Goal: Information Seeking & Learning: Understand process/instructions

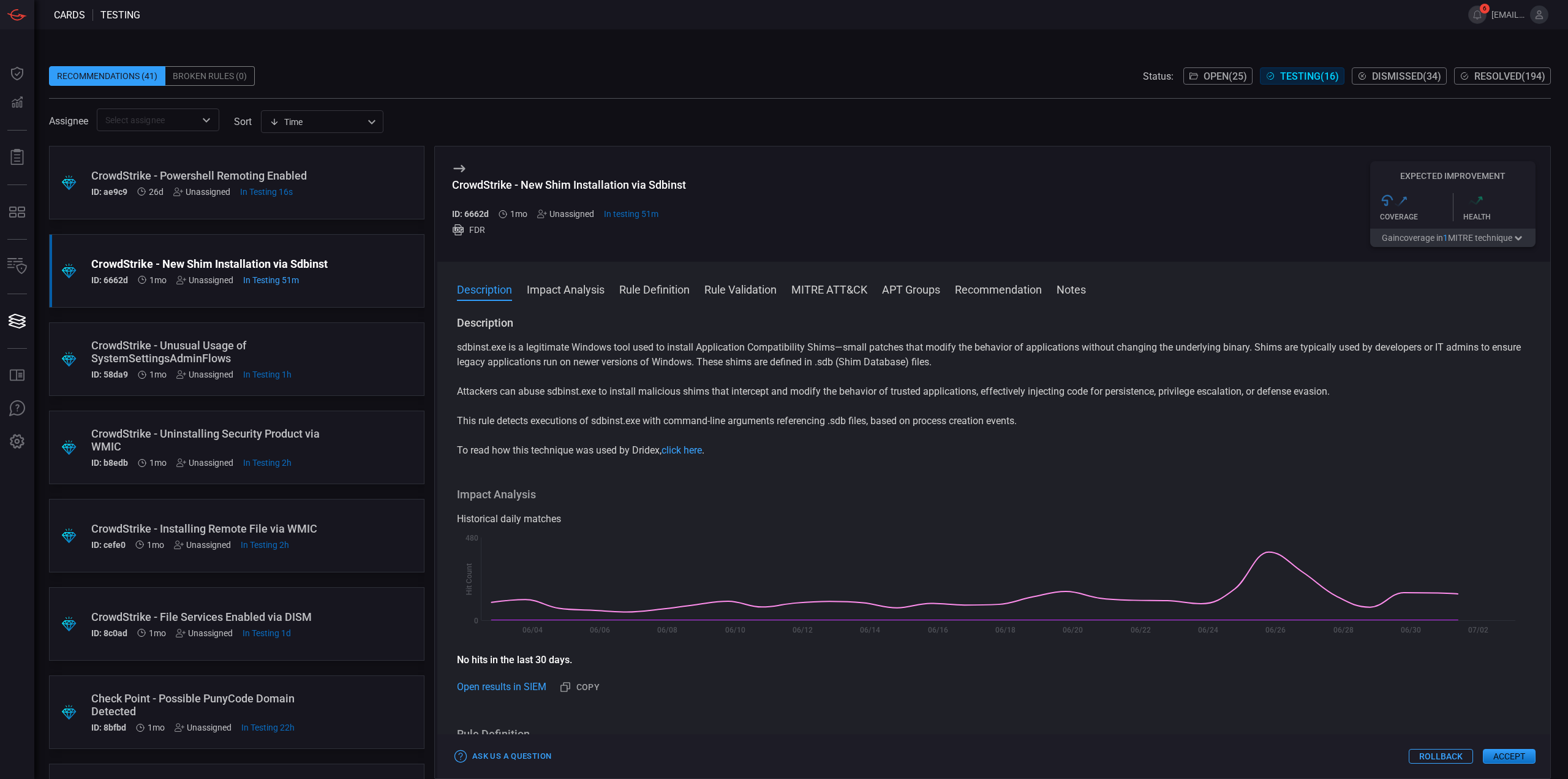
click at [349, 180] on div ".suggested_cards_icon{fill:url(#suggested_cards_icon);} CrowdStrike - Powershel…" at bounding box center [237, 182] width 375 height 73
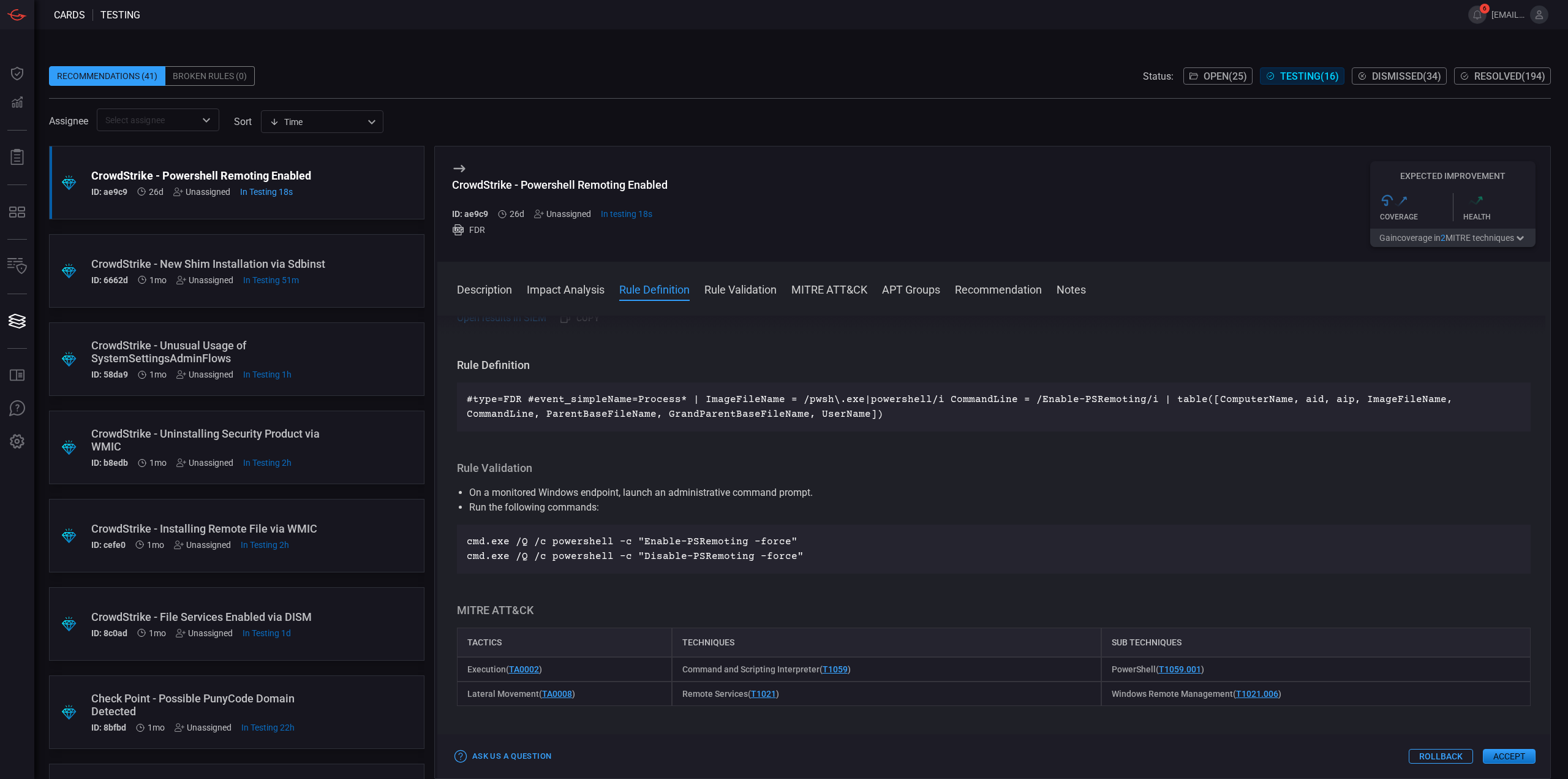
scroll to position [368, 0]
click at [781, 539] on p "cmd.exe /Q /c powershell -c "Enable-PSRemoting -force"" at bounding box center [994, 543] width 1055 height 15
drag, startPoint x: 800, startPoint y: 541, endPoint x: 462, endPoint y: 532, distance: 338.1
click at [462, 532] on div "cmd.exe /Q /c powershell -c "Enable-PSRemoting -force" cmd.exe /Q /c powershell…" at bounding box center [993, 550] width 1074 height 49
copy p "cmd.exe /Q /c powershell -c "Enable-PSRemoting -force""
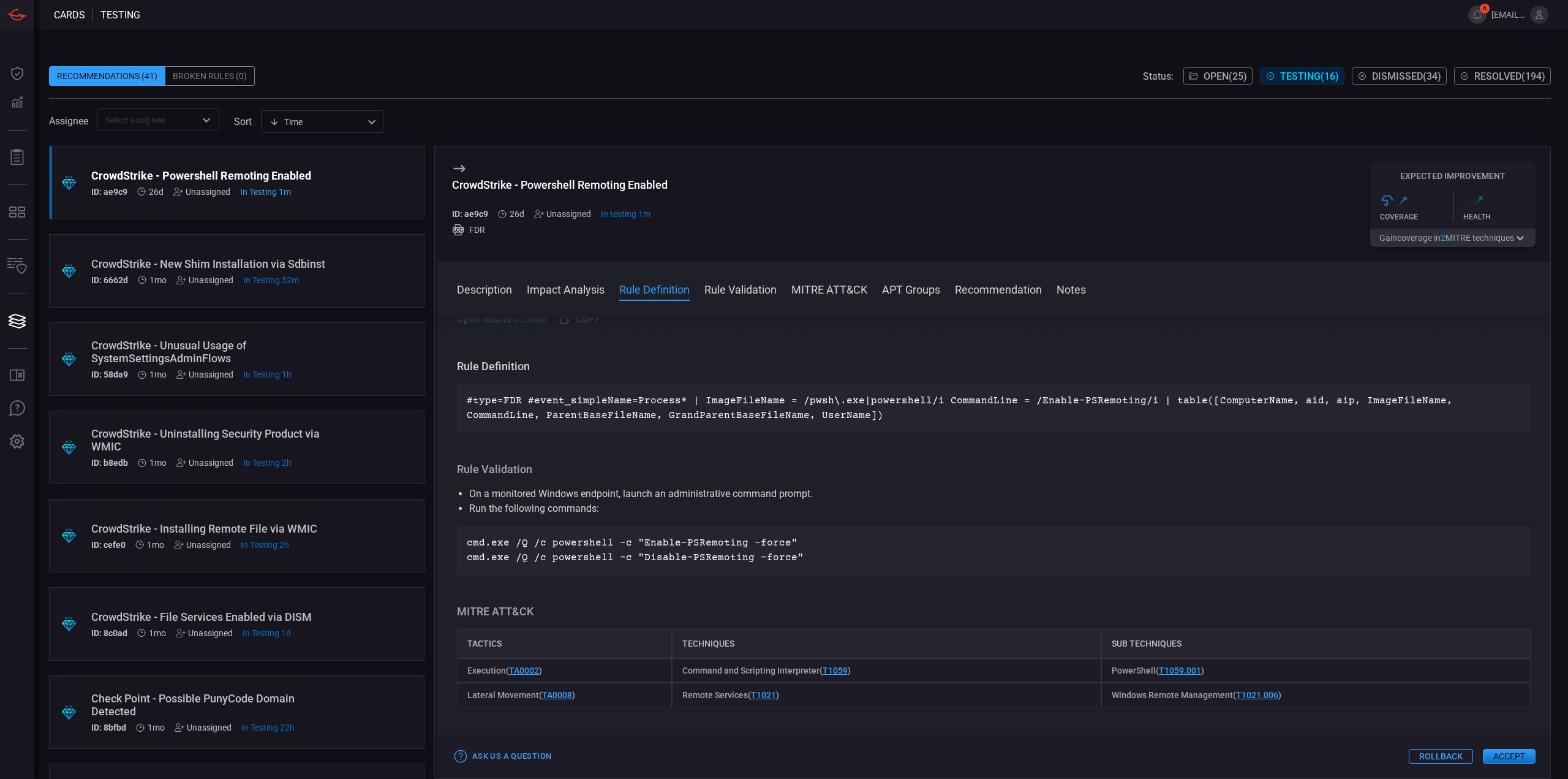
drag, startPoint x: 752, startPoint y: 554, endPoint x: 758, endPoint y: 559, distance: 7.8
click at [752, 555] on p "cmd.exe /Q /c powershell -c "Disable-PSRemoting -force"" at bounding box center [994, 558] width 1055 height 15
drag, startPoint x: 790, startPoint y: 559, endPoint x: 461, endPoint y: 562, distance: 329.0
click at [461, 562] on div "cmd.exe /Q /c powershell -c "Enable-PSRemoting -force" cmd.exe /Q /c powershell…" at bounding box center [993, 550] width 1074 height 49
copy p "cmd.exe /Q /c powershell -c "Disable-PSRemoting -force""
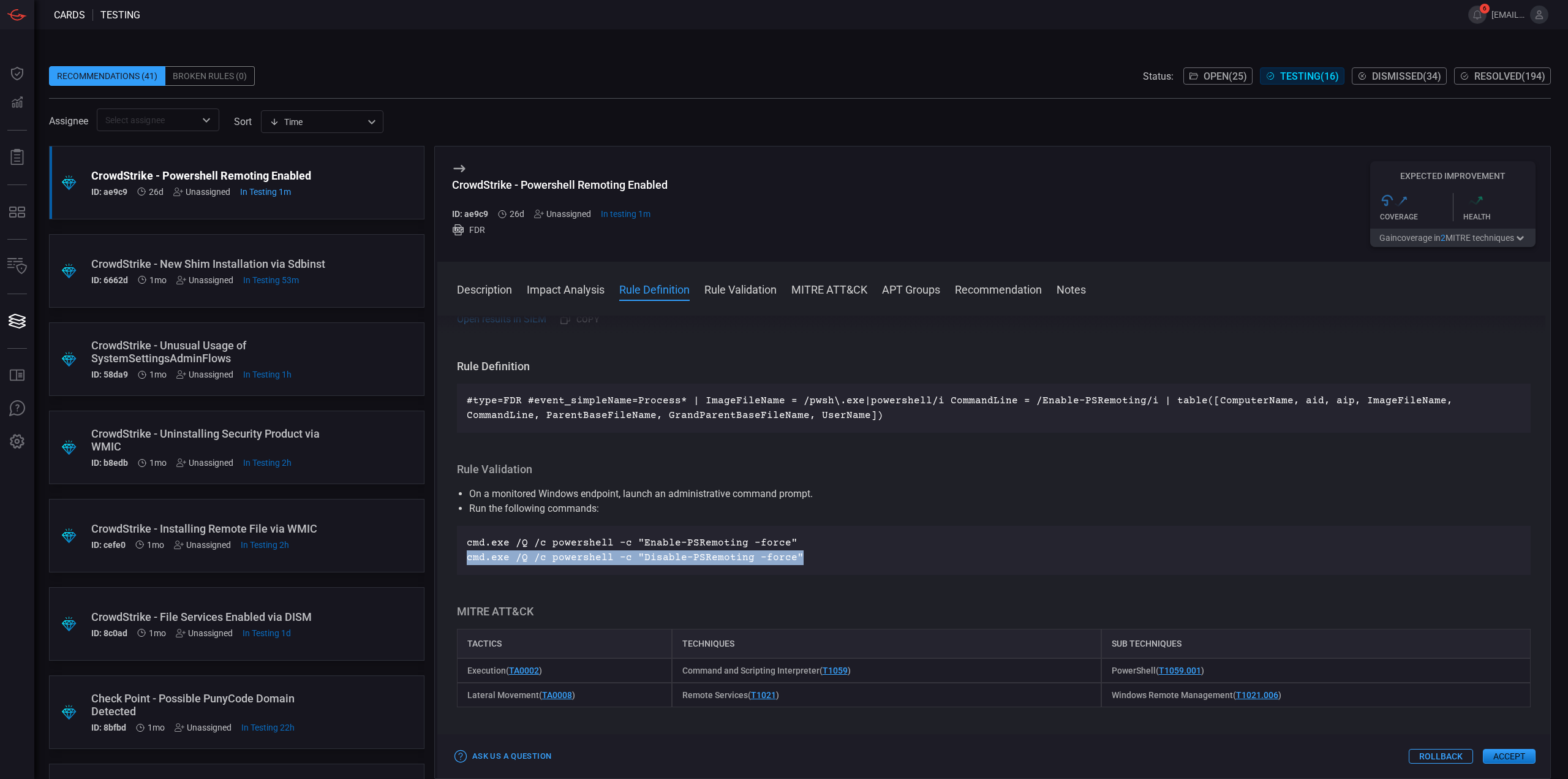
click at [792, 554] on p "cmd.exe /Q /c powershell -c "Disable-PSRemoting -force"" at bounding box center [994, 558] width 1055 height 15
drag, startPoint x: 792, startPoint y: 556, endPoint x: 467, endPoint y: 559, distance: 325.0
click at [467, 559] on p "cmd.exe /Q /c powershell -c "Disable-PSRemoting -force"" at bounding box center [994, 558] width 1055 height 15
copy p "cmd.exe /Q /c powershell -c "Disable-PSRemoting -force""
